Goal: Task Accomplishment & Management: Manage account settings

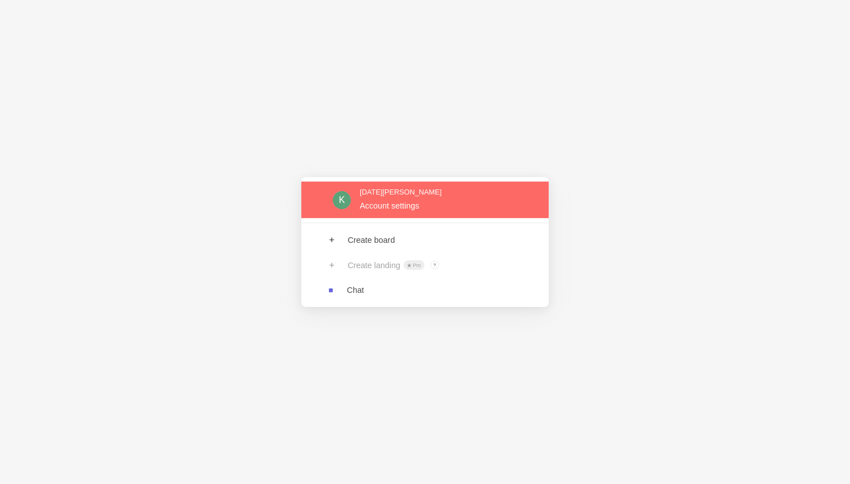
click at [394, 201] on link at bounding box center [424, 199] width 247 height 37
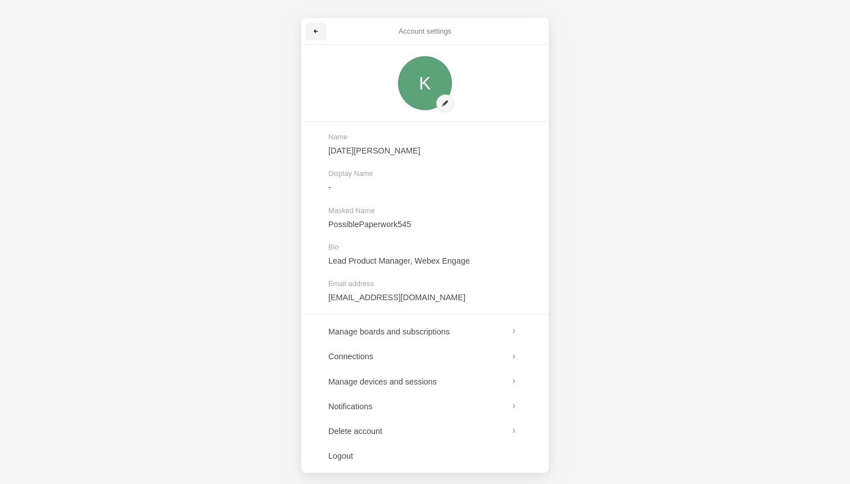
click at [316, 31] on span at bounding box center [315, 31] width 7 height 7
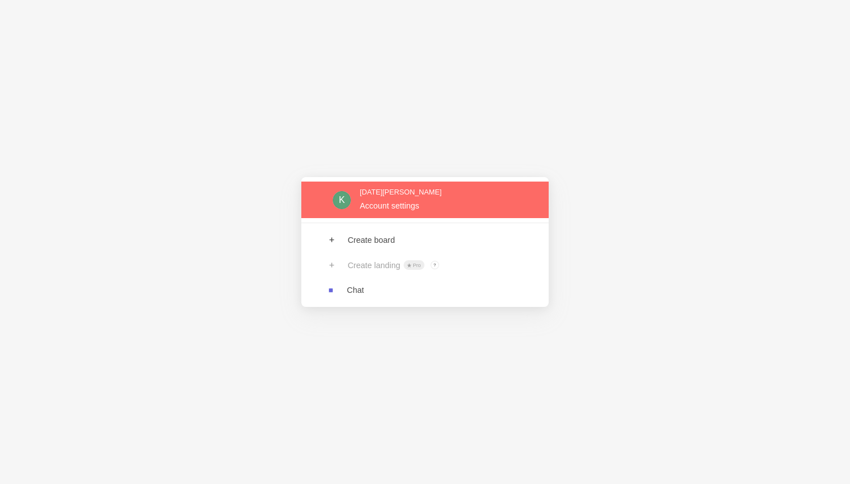
click at [358, 207] on link at bounding box center [424, 199] width 247 height 37
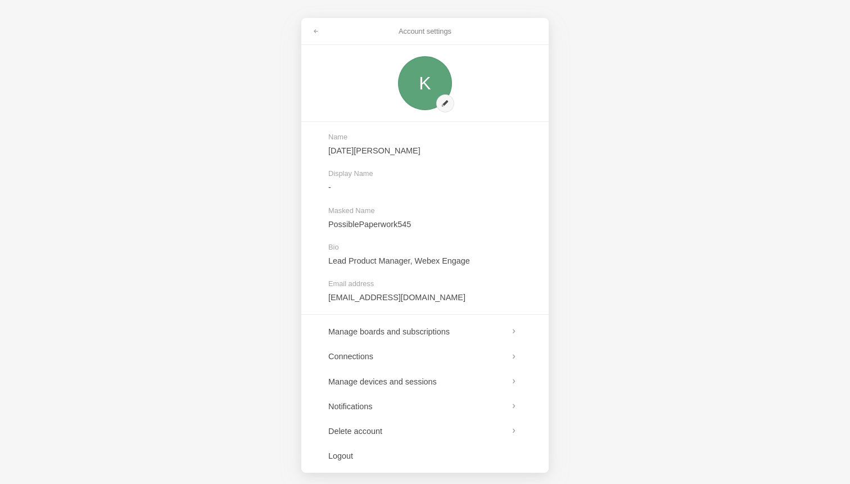
click at [331, 37] on div "Account settings" at bounding box center [424, 31] width 247 height 27
click at [319, 37] on link at bounding box center [316, 31] width 20 height 18
